Goal: Check status: Check status

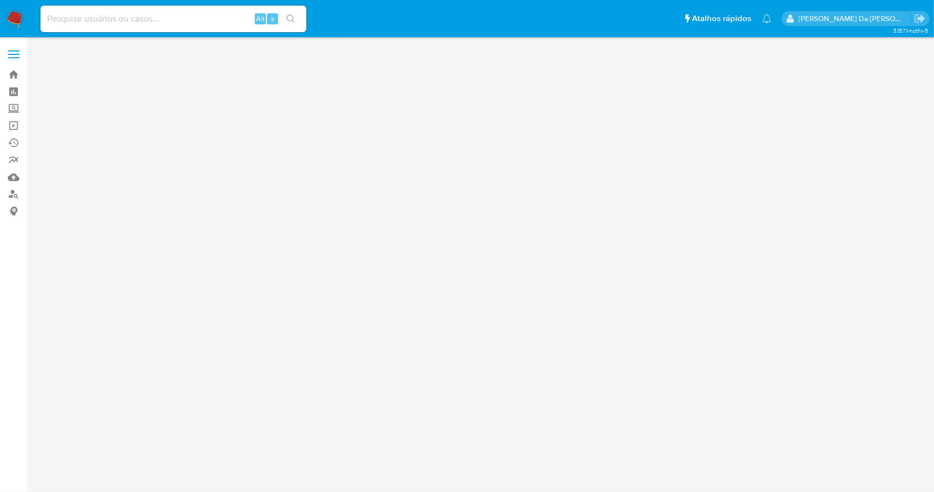
click at [100, 14] on input at bounding box center [173, 19] width 266 height 14
paste input "LMsJsXal0RykYFtVUh5pirLA"
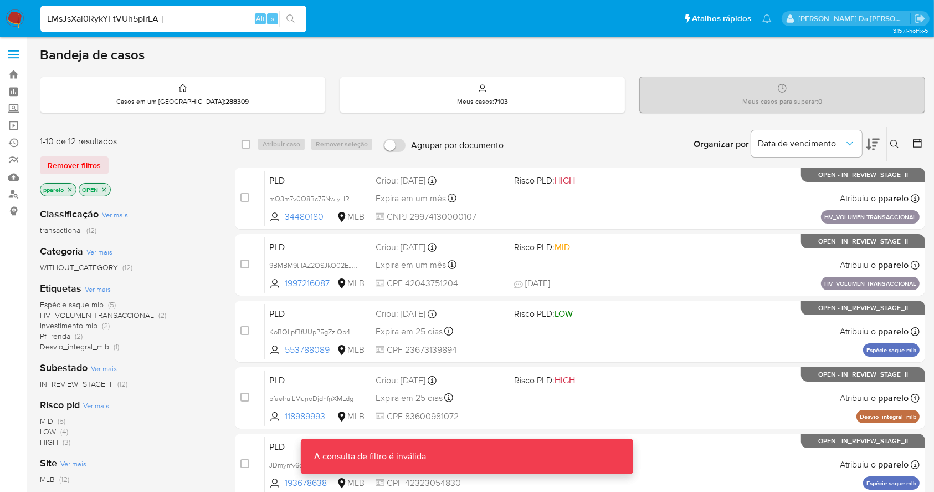
click at [191, 18] on input "LMsJsXal0RykYFtVUh5pirLA ]" at bounding box center [173, 19] width 266 height 14
type input "LMsJsXal0RykYFtVUh5pirLA"
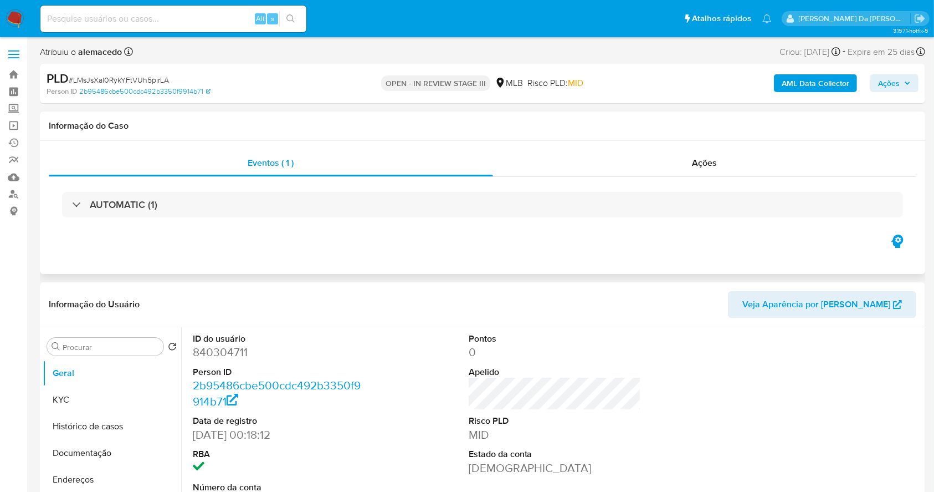
select select "10"
click at [23, 18] on img at bounding box center [15, 18] width 19 height 19
